Goal: Information Seeking & Learning: Understand process/instructions

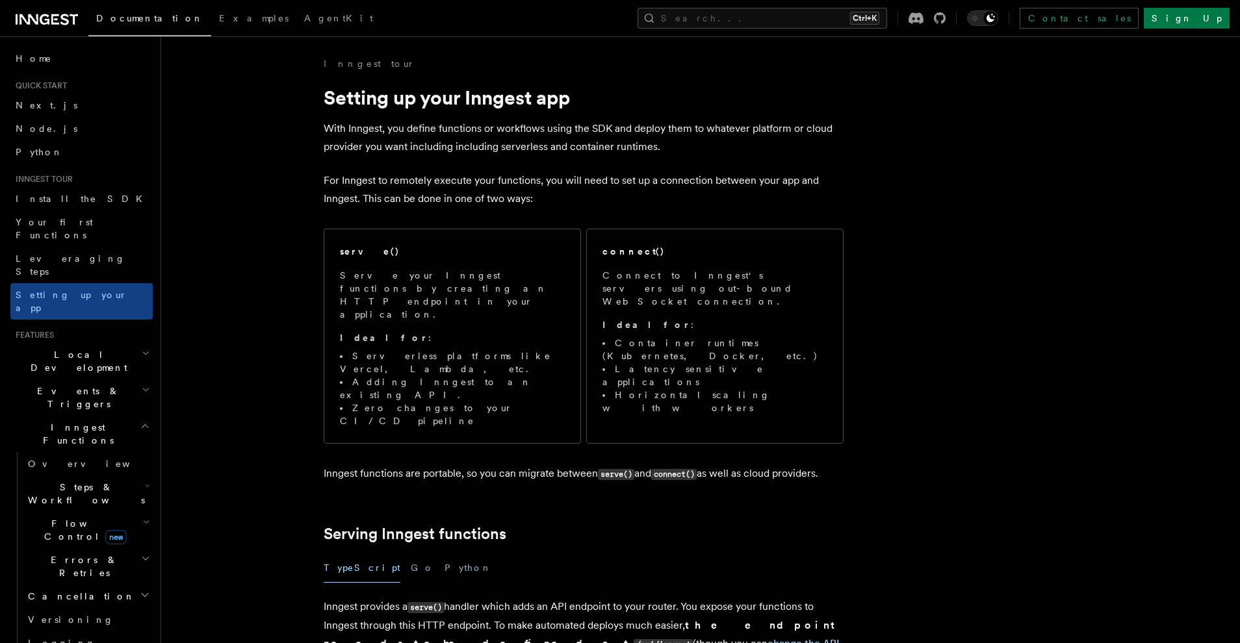
scroll to position [7955, 0]
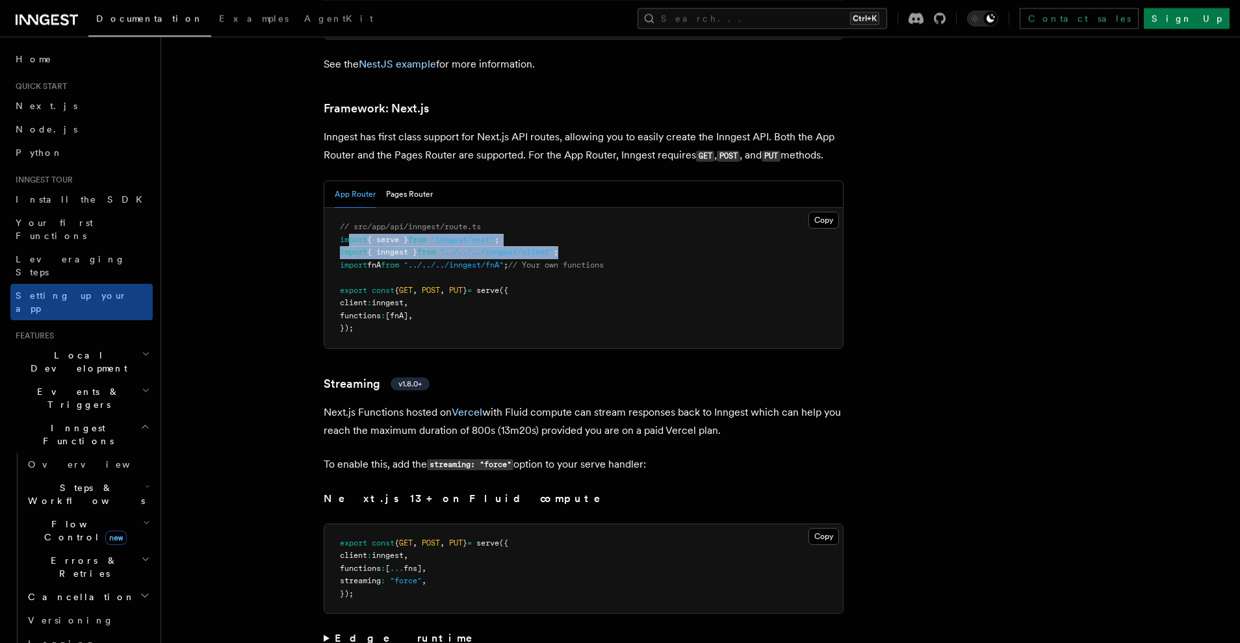
click at [348, 208] on pre "// src/app/api/inngest/route.ts import { serve } from "inngest/next" ; import {…" at bounding box center [583, 278] width 519 height 140
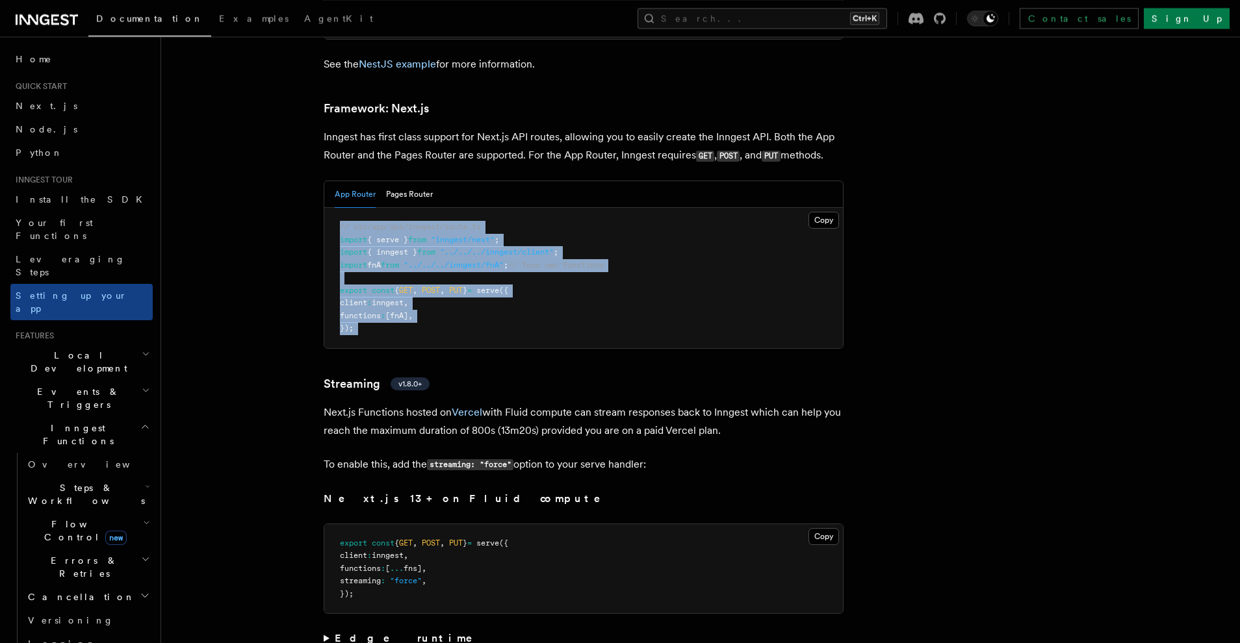
drag, startPoint x: 359, startPoint y: 301, endPoint x: 335, endPoint y: 187, distance: 116.9
click at [335, 208] on pre "// src/app/api/inngest/route.ts import { serve } from "inngest/next" ; import {…" at bounding box center [583, 278] width 519 height 140
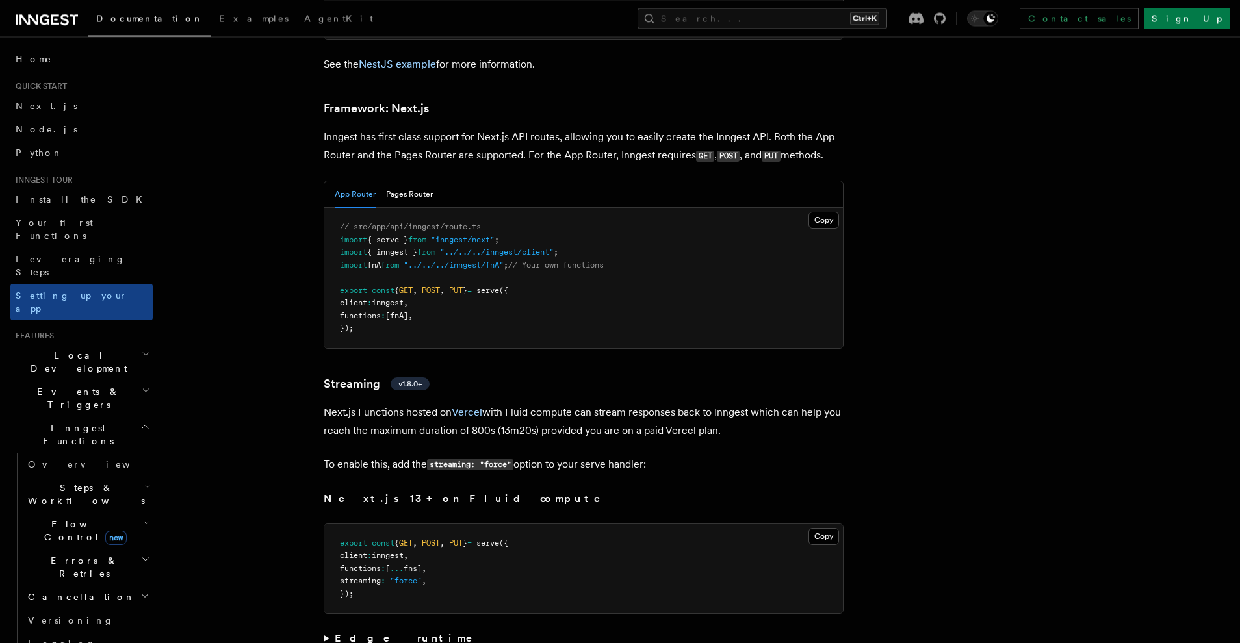
click at [335, 208] on pre "// src/app/api/inngest/route.ts import { serve } from "inngest/next" ; import {…" at bounding box center [583, 278] width 519 height 140
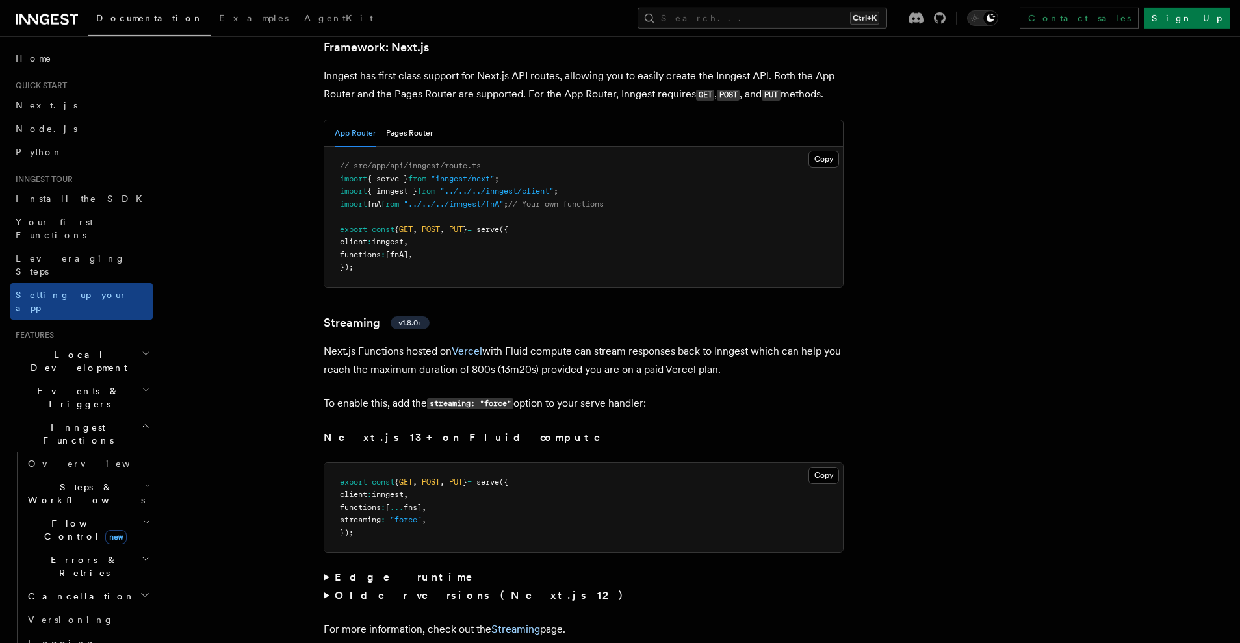
scroll to position [8019, 0]
click at [412, 118] on button "Pages Router" at bounding box center [409, 131] width 47 height 27
click at [373, 118] on button "App Router" at bounding box center [355, 131] width 41 height 27
click at [407, 118] on button "Pages Router" at bounding box center [409, 131] width 47 height 27
click at [348, 118] on button "App Router" at bounding box center [355, 131] width 41 height 27
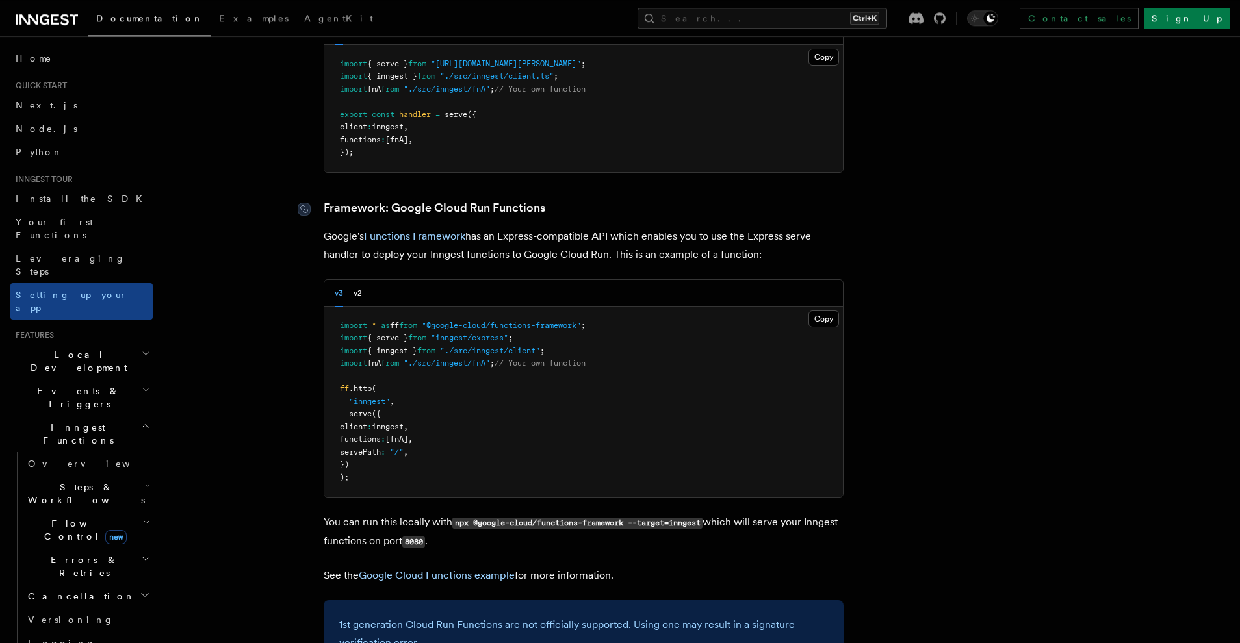
scroll to position [4636, 0]
